Goal: Task Accomplishment & Management: Complete application form

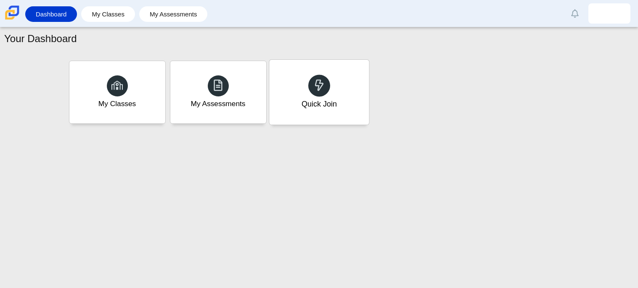
click at [304, 109] on div "Quick Join" at bounding box center [318, 103] width 35 height 11
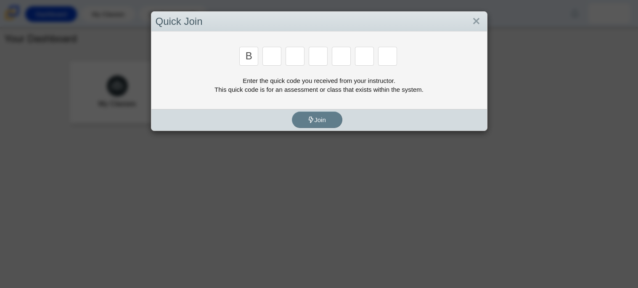
type input "b"
type input "m"
type input "w"
type input "8"
type input "w"
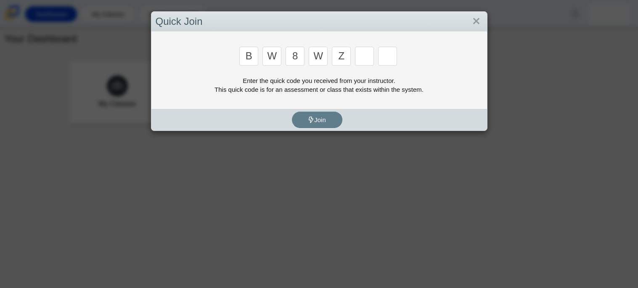
type input "z"
type input "m"
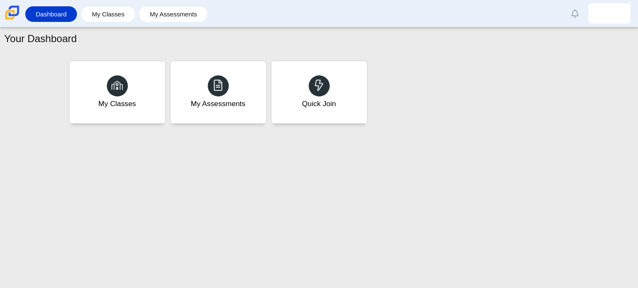
type input "v"
click at [260, 121] on div "My Assessments" at bounding box center [218, 92] width 100 height 65
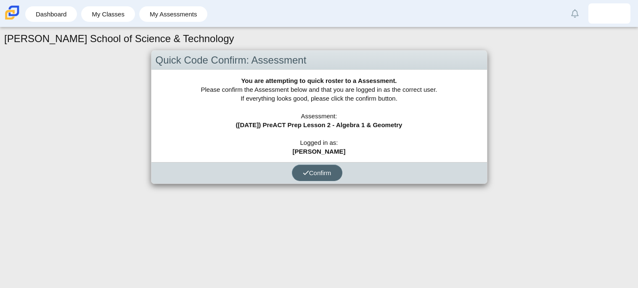
click at [317, 172] on span "Confirm" at bounding box center [317, 172] width 29 height 7
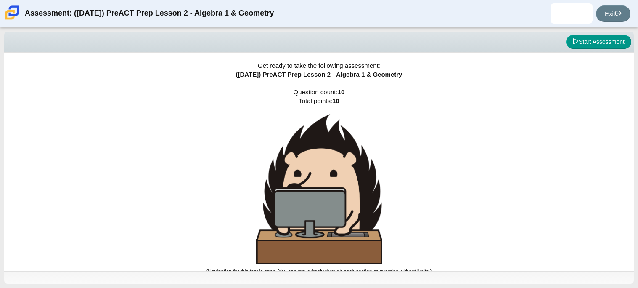
scroll to position [5, 0]
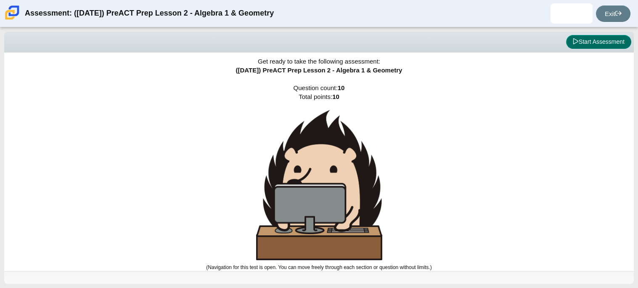
click at [609, 43] on button "Start Assessment" at bounding box center [598, 42] width 65 height 14
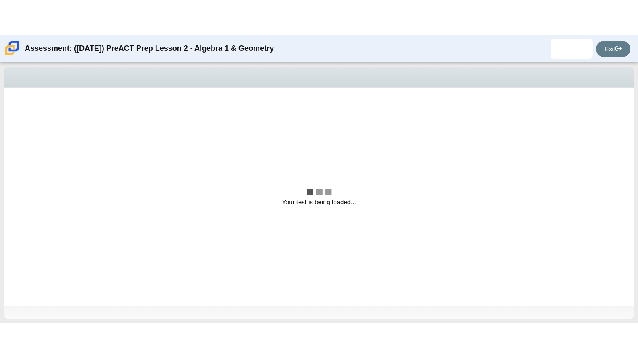
scroll to position [0, 0]
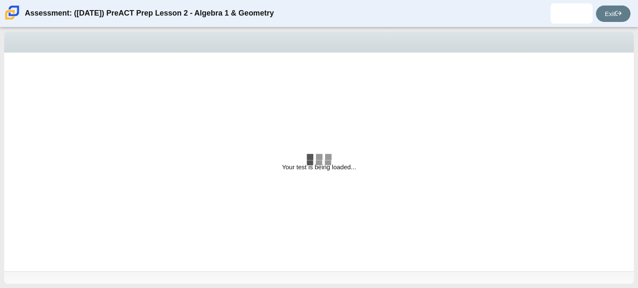
select select "bbf5d072-3e0b-44c4-9a12-6e7c9033f65b"
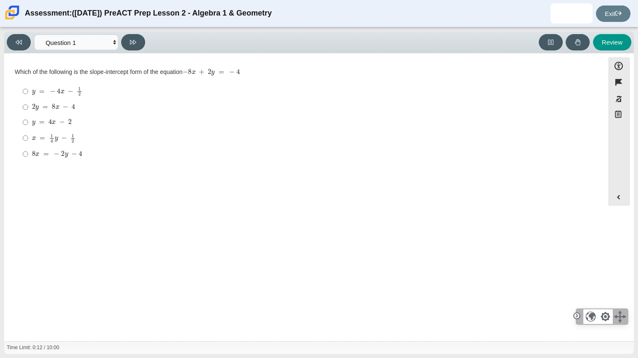
click at [560, 138] on div "x = 1 4 y − 1 2" at bounding box center [311, 138] width 558 height 9
click at [28, 138] on input "x = 1 4 y − 1 2 x = 1 4 y − 1 2" at bounding box center [25, 138] width 5 height 16
radio input "true"
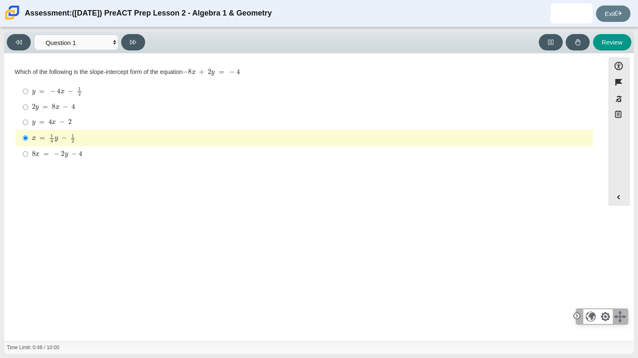
click at [53, 124] on mjx-c "Assessment items" at bounding box center [54, 122] width 4 height 3
click at [28, 124] on input "y = 4 x − 2 y = 4 x − 2" at bounding box center [25, 122] width 5 height 15
radio input "true"
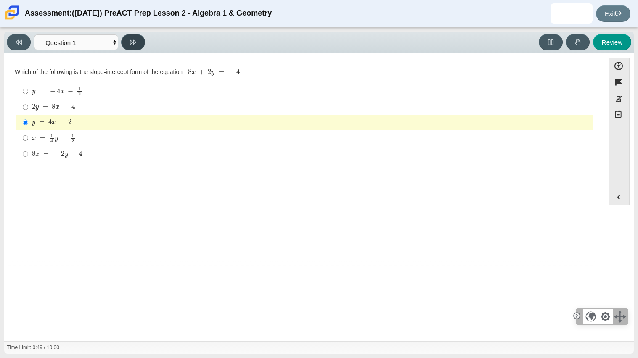
click at [137, 42] on button at bounding box center [133, 42] width 24 height 16
select select "ed62e223-81bd-4cbf-ab48-ab975844bd1f"
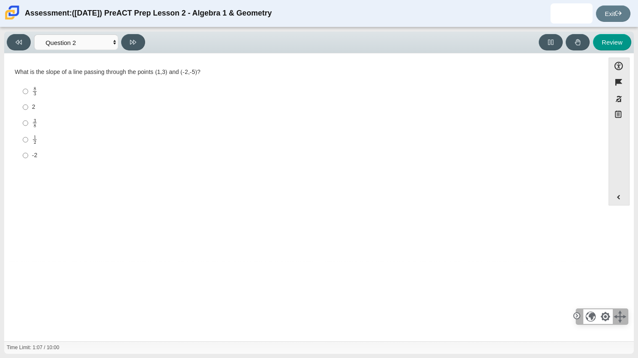
click at [35, 91] on mjx-line "Assessment items" at bounding box center [35, 91] width 4 height 0
click at [28, 91] on input "8 3 8 thirds" at bounding box center [25, 91] width 5 height 16
radio input "true"
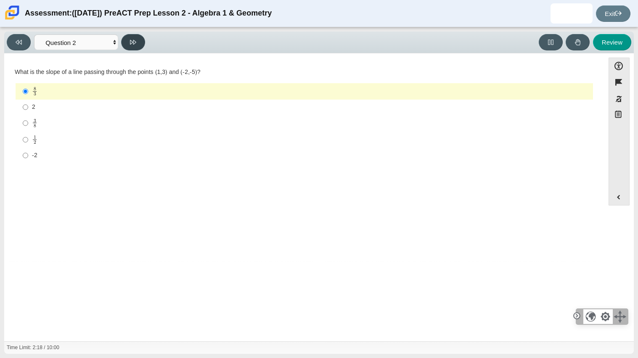
click at [127, 41] on button at bounding box center [133, 42] width 24 height 16
select select "97f4f5fa-a52e-4fed-af51-565bfcdf47cb"
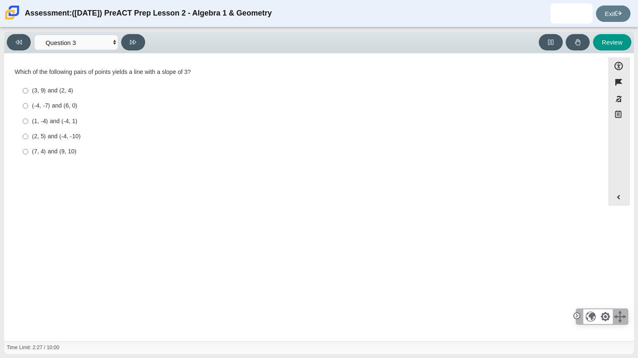
click at [56, 117] on div "(1, -4) and (-4, 1)" at bounding box center [311, 121] width 558 height 8
click at [28, 117] on input "(1, -4) and (-4, 1) (1, -4) and (-4, 1)" at bounding box center [25, 121] width 5 height 15
radio input "true"
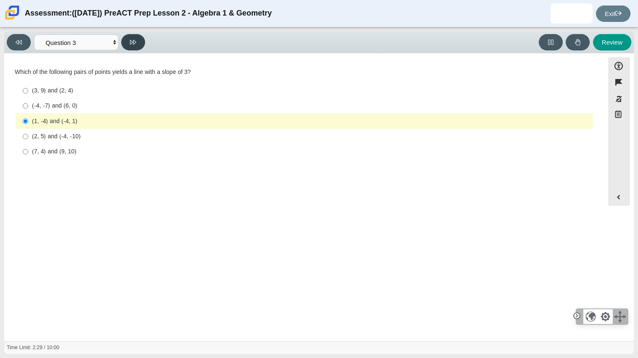
click at [125, 46] on button at bounding box center [133, 42] width 24 height 16
select select "89427bb7-e313-4f00-988f-8b8255897029"
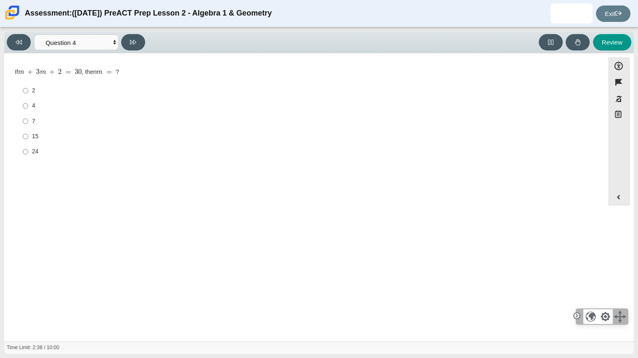
click at [31, 125] on label "7 7" at bounding box center [305, 121] width 576 height 15
click at [28, 125] on input "7 7" at bounding box center [25, 121] width 5 height 15
radio input "true"
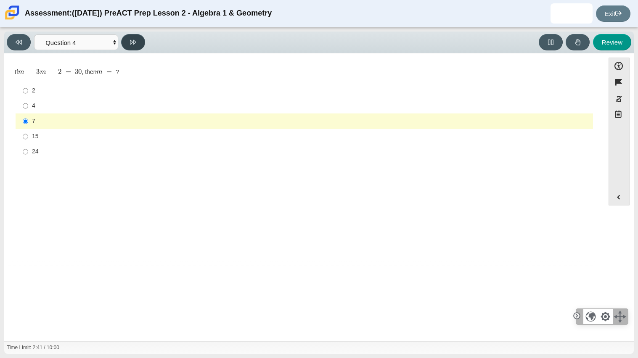
click at [123, 46] on button at bounding box center [133, 42] width 24 height 16
select select "489dcffd-4e6a-49cf-a9d6-ad1d4a911a4e"
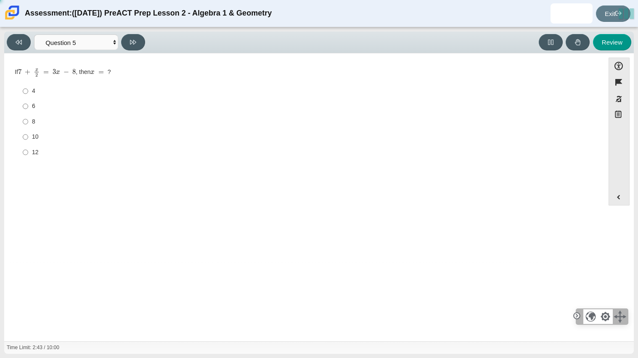
click at [41, 108] on div "6" at bounding box center [311, 106] width 558 height 8
click at [28, 108] on input "6 6" at bounding box center [25, 106] width 5 height 15
radio input "true"
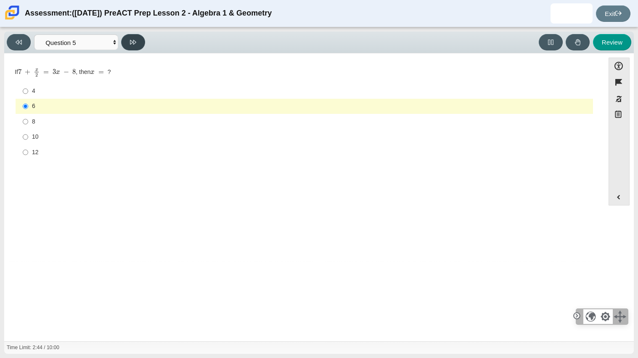
click at [136, 44] on icon at bounding box center [133, 42] width 6 height 6
select select "210571de-36a6-4d8e-a361-ceff8ef801dc"
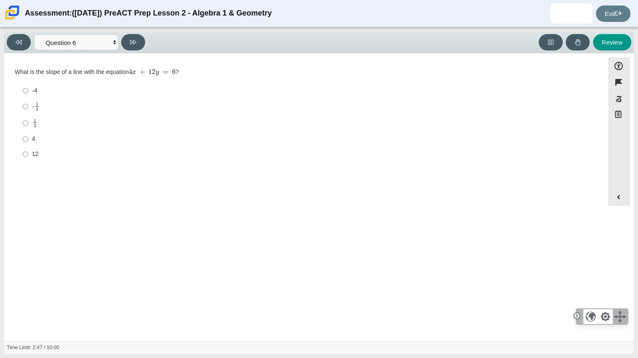
click at [37, 140] on div "4" at bounding box center [311, 139] width 558 height 8
click at [28, 140] on input "4 4" at bounding box center [25, 139] width 5 height 15
radio input "true"
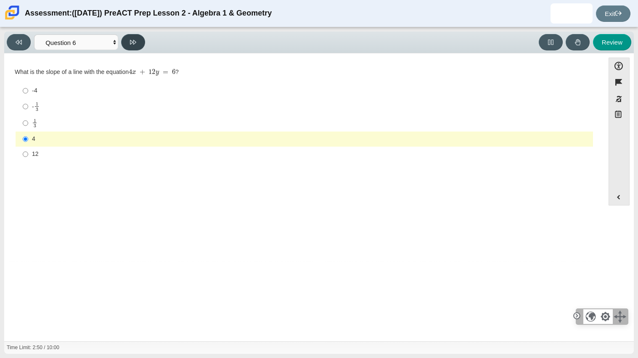
click at [130, 42] on button at bounding box center [133, 42] width 24 height 16
select select "ec95ace6-bebc-42b8-9428-40567494d4da"
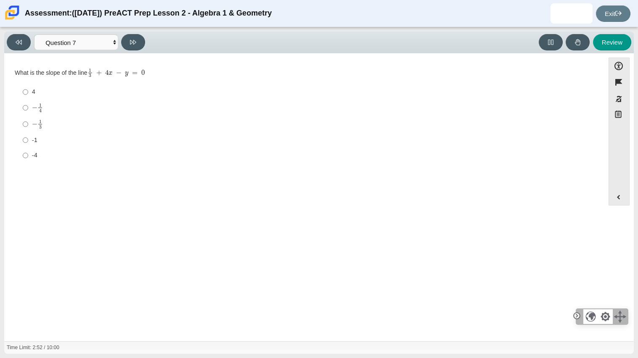
click at [28, 125] on label "− 1 3 negative 1 third" at bounding box center [305, 124] width 576 height 16
click at [28, 125] on input "− 1 3 negative 1 third" at bounding box center [25, 124] width 5 height 16
radio input "true"
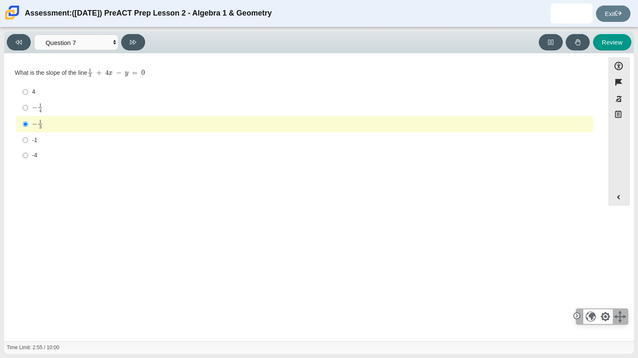
click at [41, 115] on mjx-container "− 1 4" at bounding box center [37, 107] width 11 height 16
click at [28, 115] on input "− 1 4 negative 1 fourth" at bounding box center [25, 108] width 5 height 16
radio input "true"
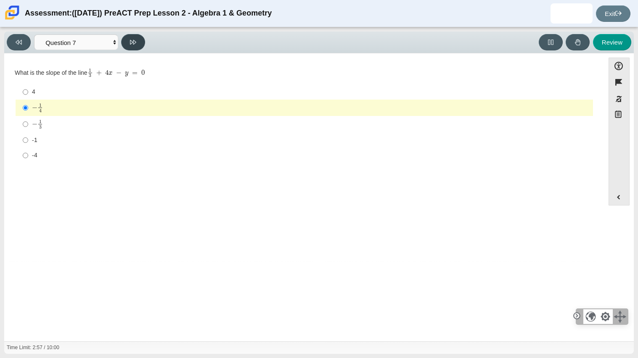
click at [134, 43] on icon at bounding box center [133, 42] width 6 height 5
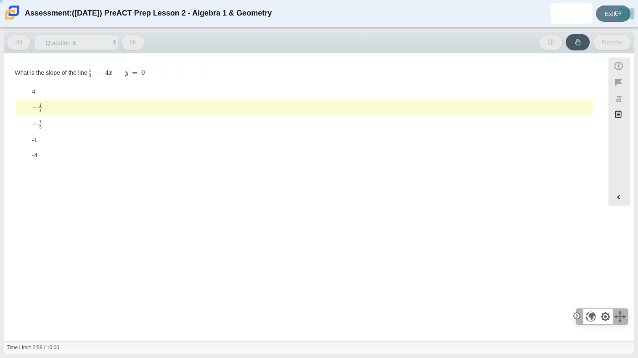
click at [134, 43] on icon at bounding box center [133, 42] width 6 height 5
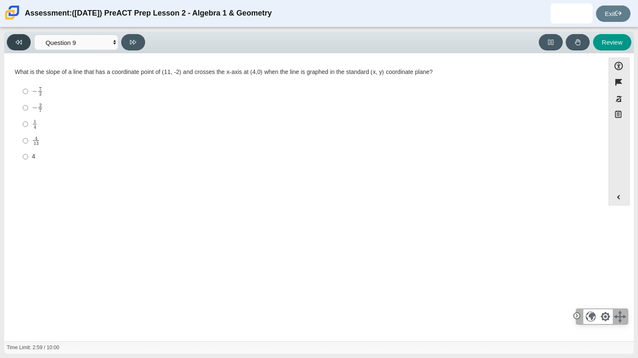
click at [24, 39] on button at bounding box center [19, 42] width 24 height 16
select select "ce81fe10-bf29-4b5e-8bd7-4f47f2fed4d8"
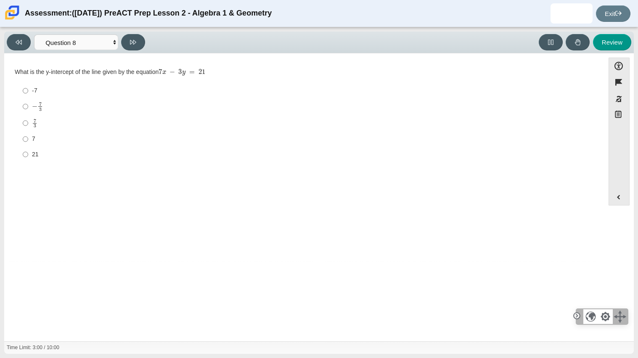
click at [41, 157] on div "21" at bounding box center [311, 155] width 558 height 8
click at [28, 157] on input "21 21" at bounding box center [25, 154] width 5 height 15
radio input "true"
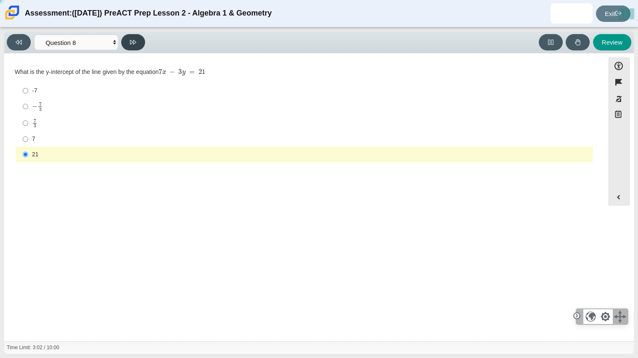
click at [144, 43] on button at bounding box center [133, 42] width 24 height 16
select select "14773eaf-2ca1-47ae-afe7-a624a56f34b3"
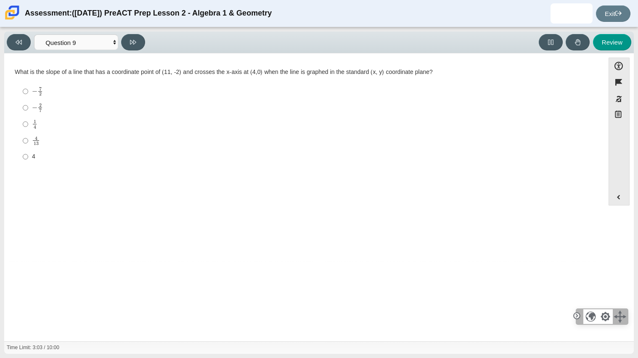
click at [21, 125] on label "1 4 1 fourth" at bounding box center [305, 124] width 576 height 16
click at [23, 125] on input "1 4 1 fourth" at bounding box center [25, 124] width 5 height 16
radio input "true"
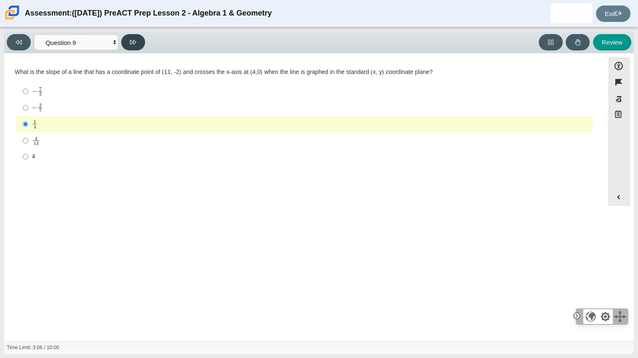
click at [128, 42] on button at bounding box center [133, 42] width 24 height 16
select select "96b71634-eacb-4f7e-8aef-411727d9bcba"
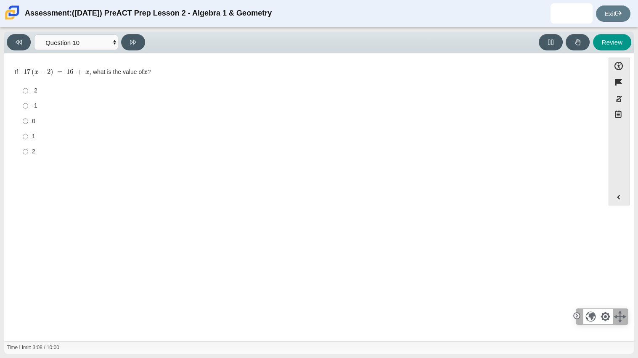
click at [38, 107] on div "-1" at bounding box center [311, 106] width 558 height 8
click at [28, 107] on input "-1 -1" at bounding box center [25, 105] width 5 height 15
radio input "true"
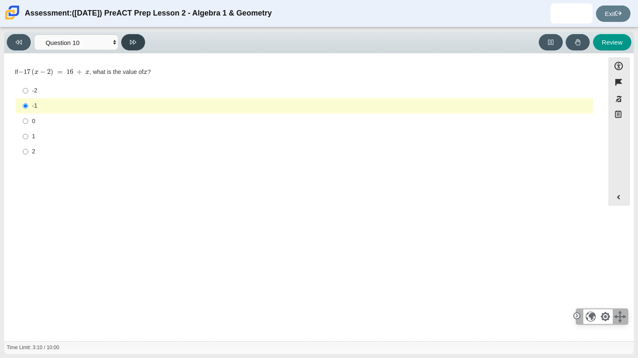
click at [142, 38] on button at bounding box center [133, 42] width 24 height 16
select select "review"
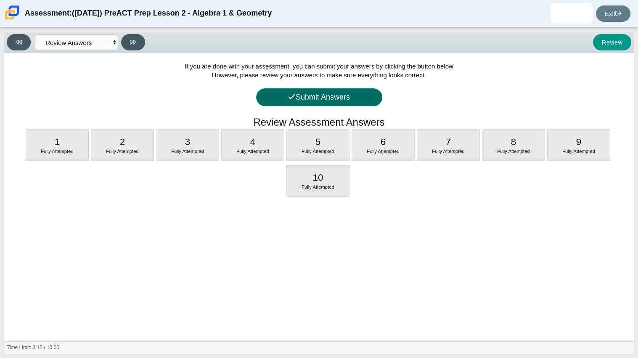
click at [322, 101] on button "Submit Answers" at bounding box center [319, 97] width 126 height 18
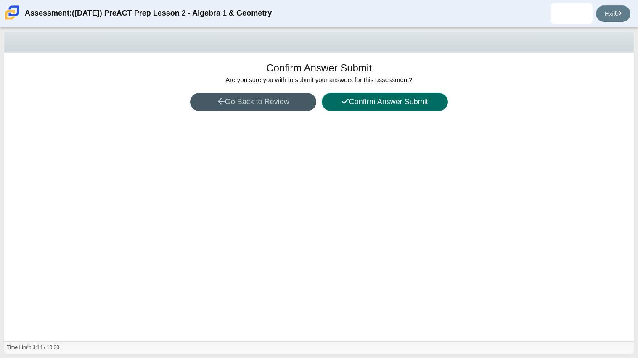
click at [324, 102] on button "Confirm Answer Submit" at bounding box center [385, 102] width 126 height 18
